Goal: Transaction & Acquisition: Purchase product/service

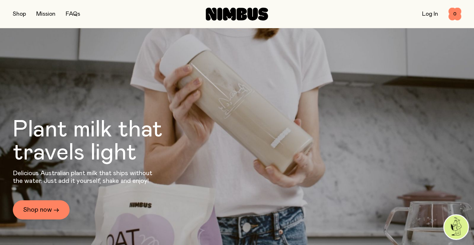
click at [18, 18] on button "button" at bounding box center [19, 14] width 13 height 9
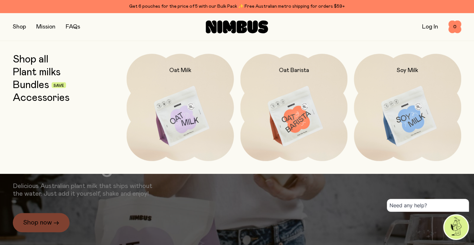
click at [29, 67] on link "Plant milks" at bounding box center [37, 73] width 48 height 12
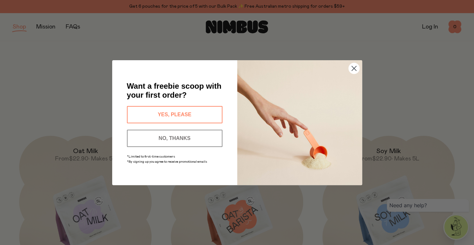
scroll to position [112, 0]
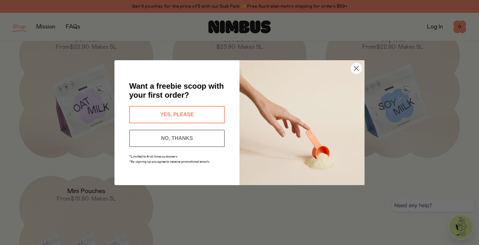
click at [355, 67] on icon "Close dialog" at bounding box center [356, 68] width 4 height 4
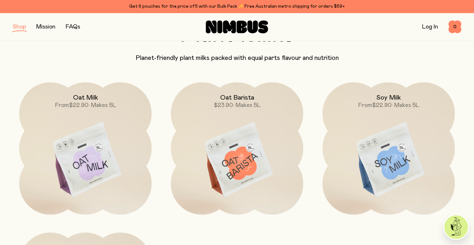
scroll to position [53, 0]
click at [14, 30] on button "button" at bounding box center [19, 26] width 13 height 9
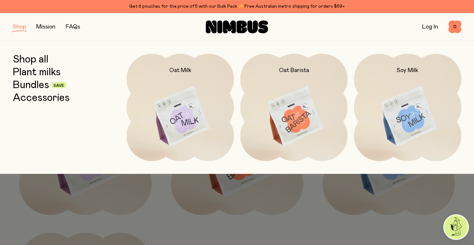
click at [49, 102] on link "Accessories" at bounding box center [41, 98] width 57 height 12
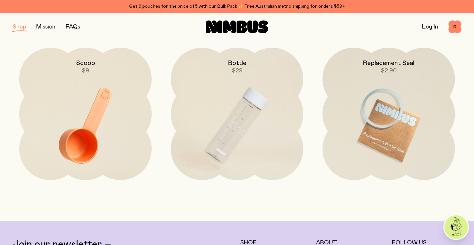
scroll to position [90, 0]
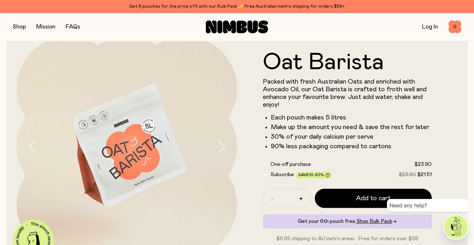
scroll to position [22, 0]
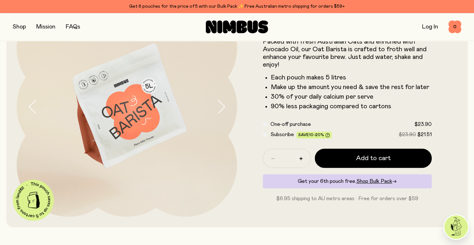
click at [223, 113] on button "button" at bounding box center [227, 106] width 21 height 221
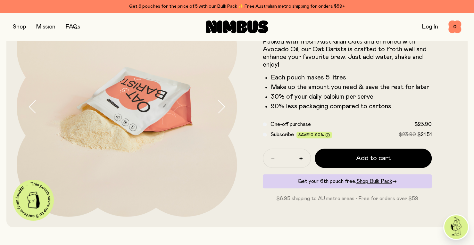
scroll to position [38, 0]
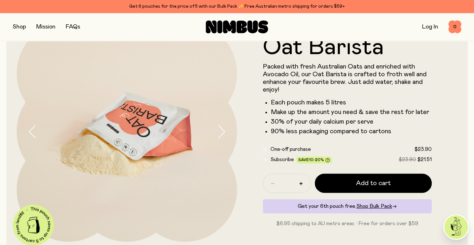
click at [220, 129] on icon "button" at bounding box center [221, 131] width 9 height 13
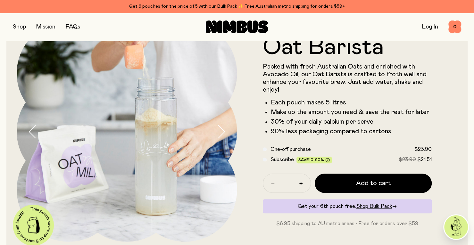
click at [220, 130] on icon "button" at bounding box center [221, 131] width 9 height 13
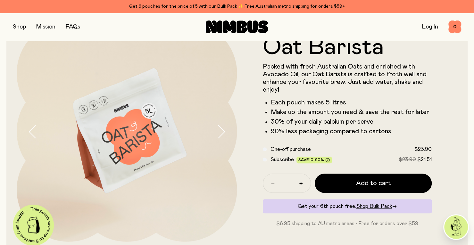
click at [220, 130] on icon "button" at bounding box center [221, 131] width 9 height 13
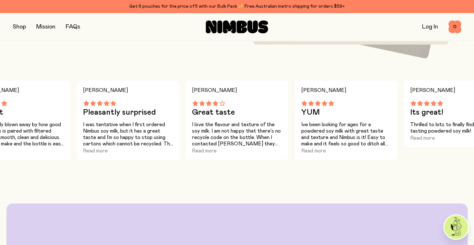
scroll to position [438, 0]
